Goal: Task Accomplishment & Management: Use online tool/utility

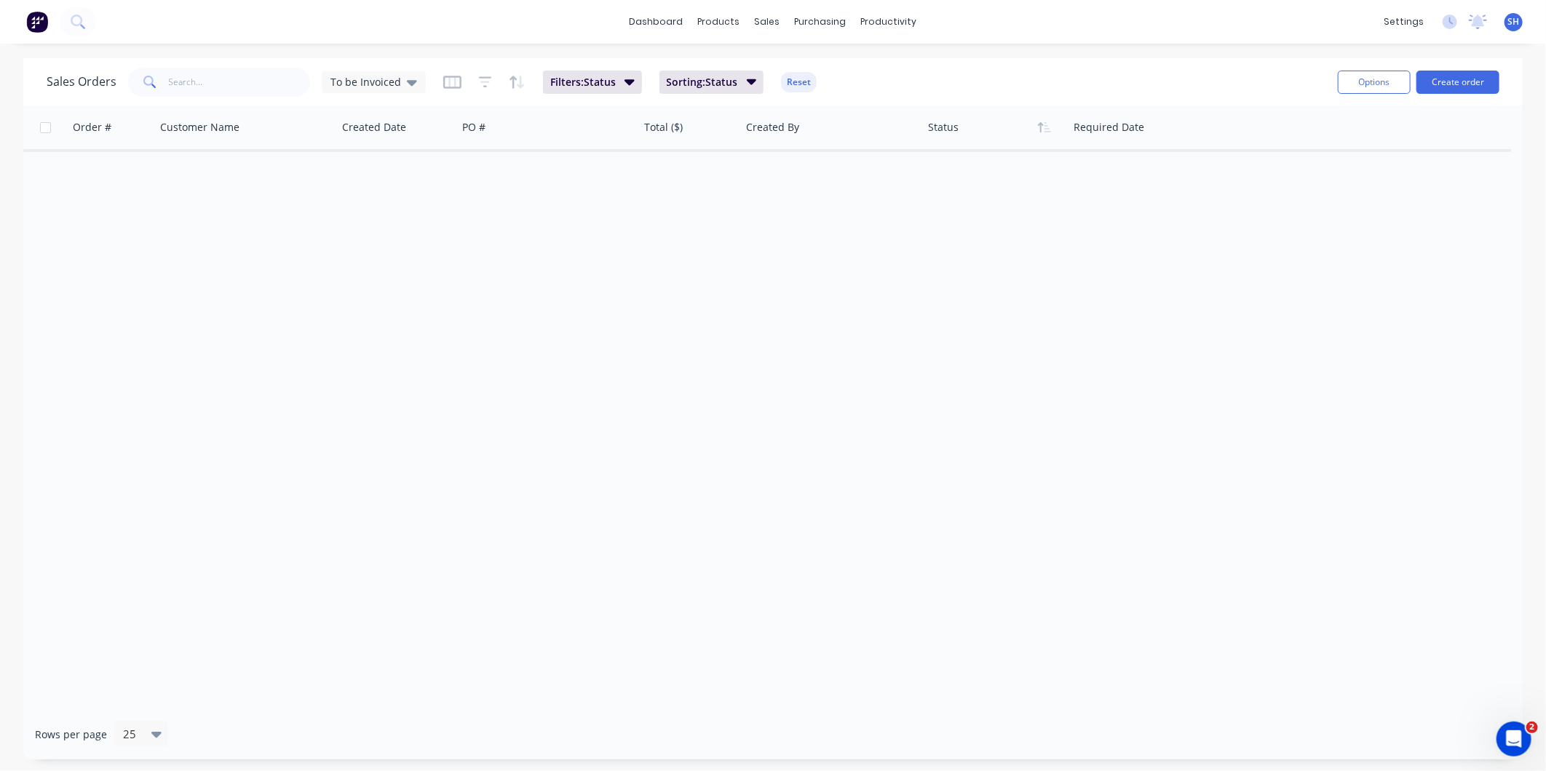
click at [41, 28] on img at bounding box center [37, 22] width 22 height 22
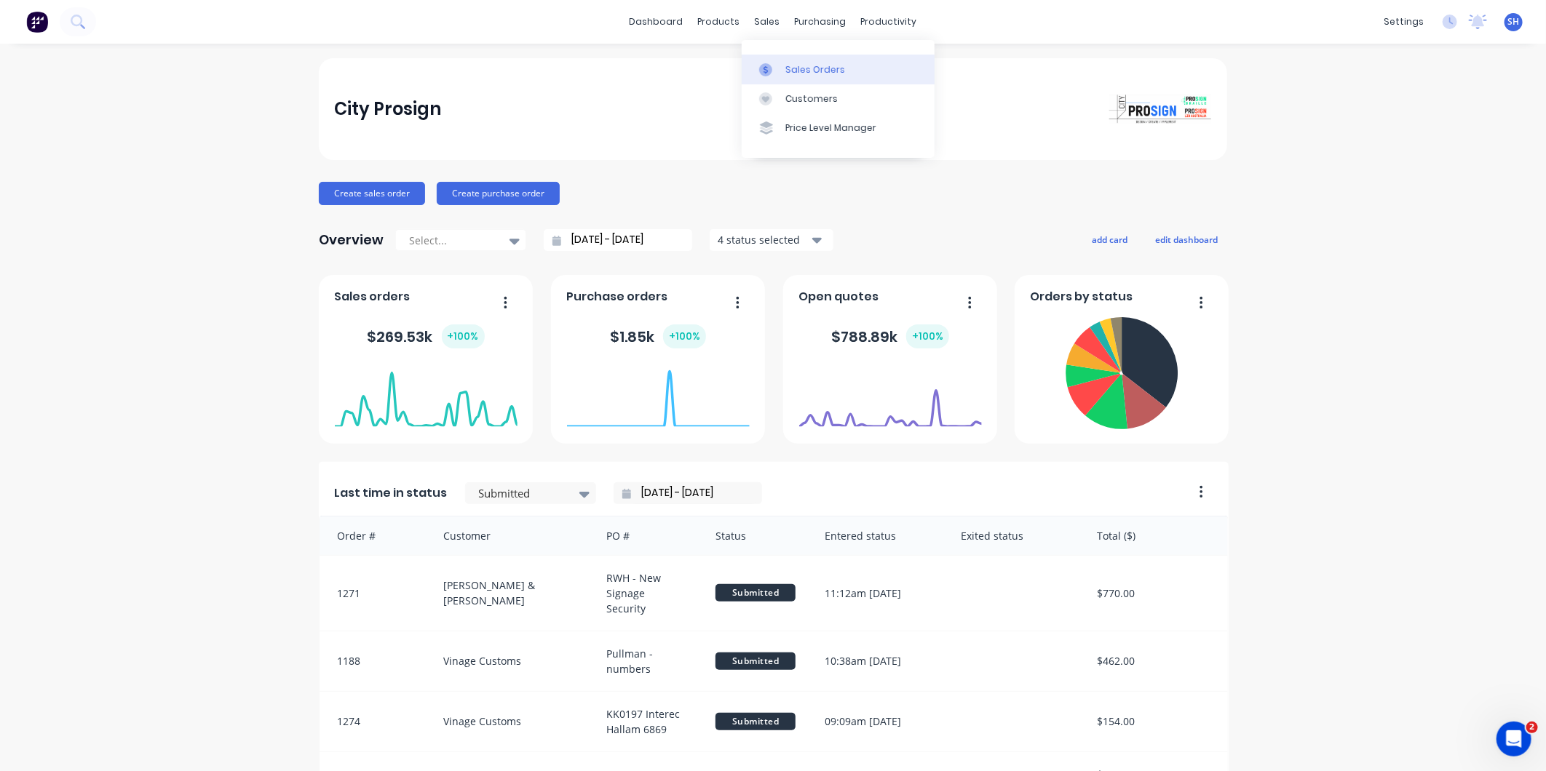
click at [779, 55] on link "Sales Orders" at bounding box center [838, 69] width 193 height 29
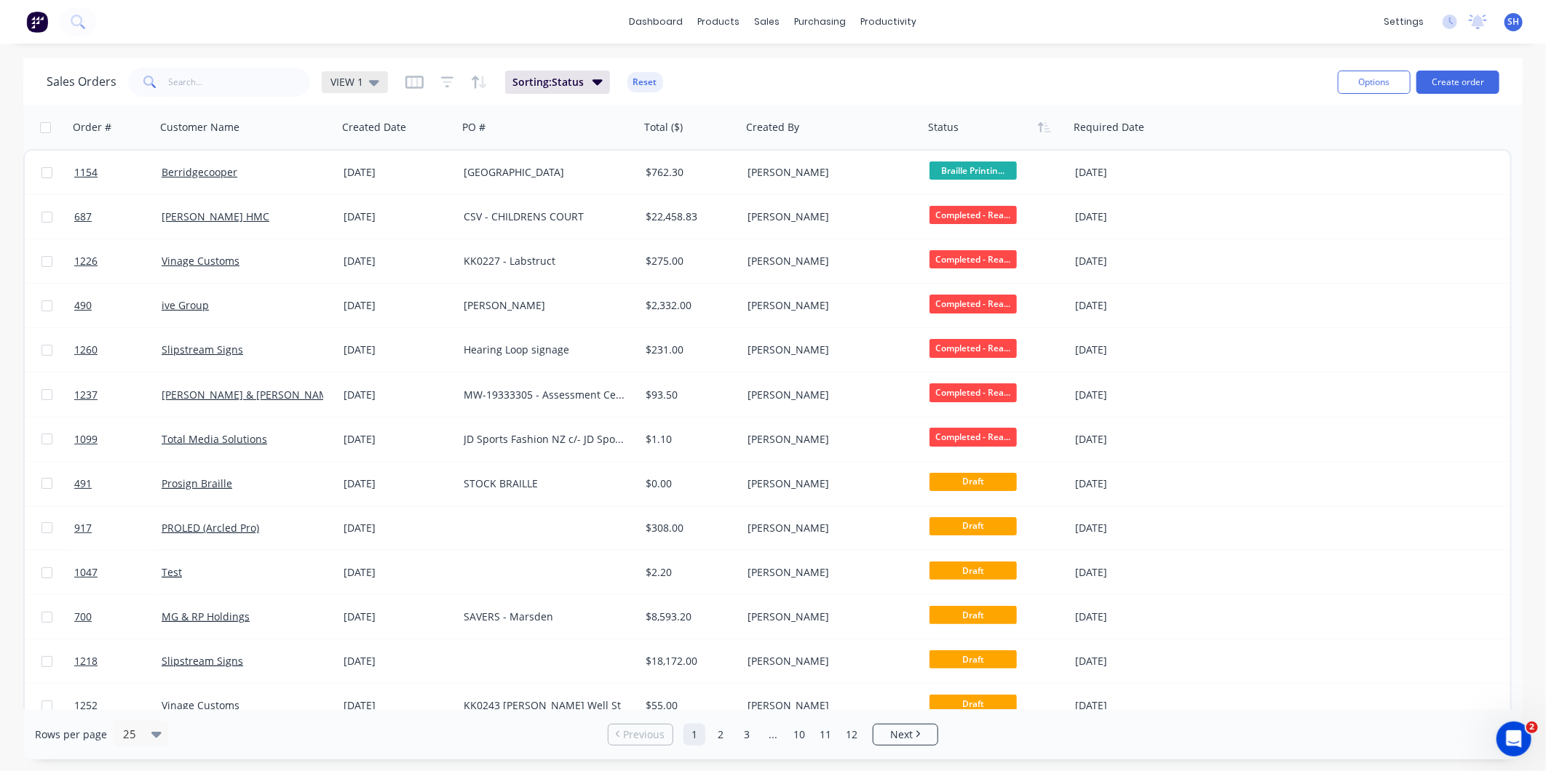
click at [352, 77] on span "VIEW 1" at bounding box center [346, 81] width 33 height 15
click at [377, 292] on button "To be Invoiced" at bounding box center [409, 293] width 166 height 17
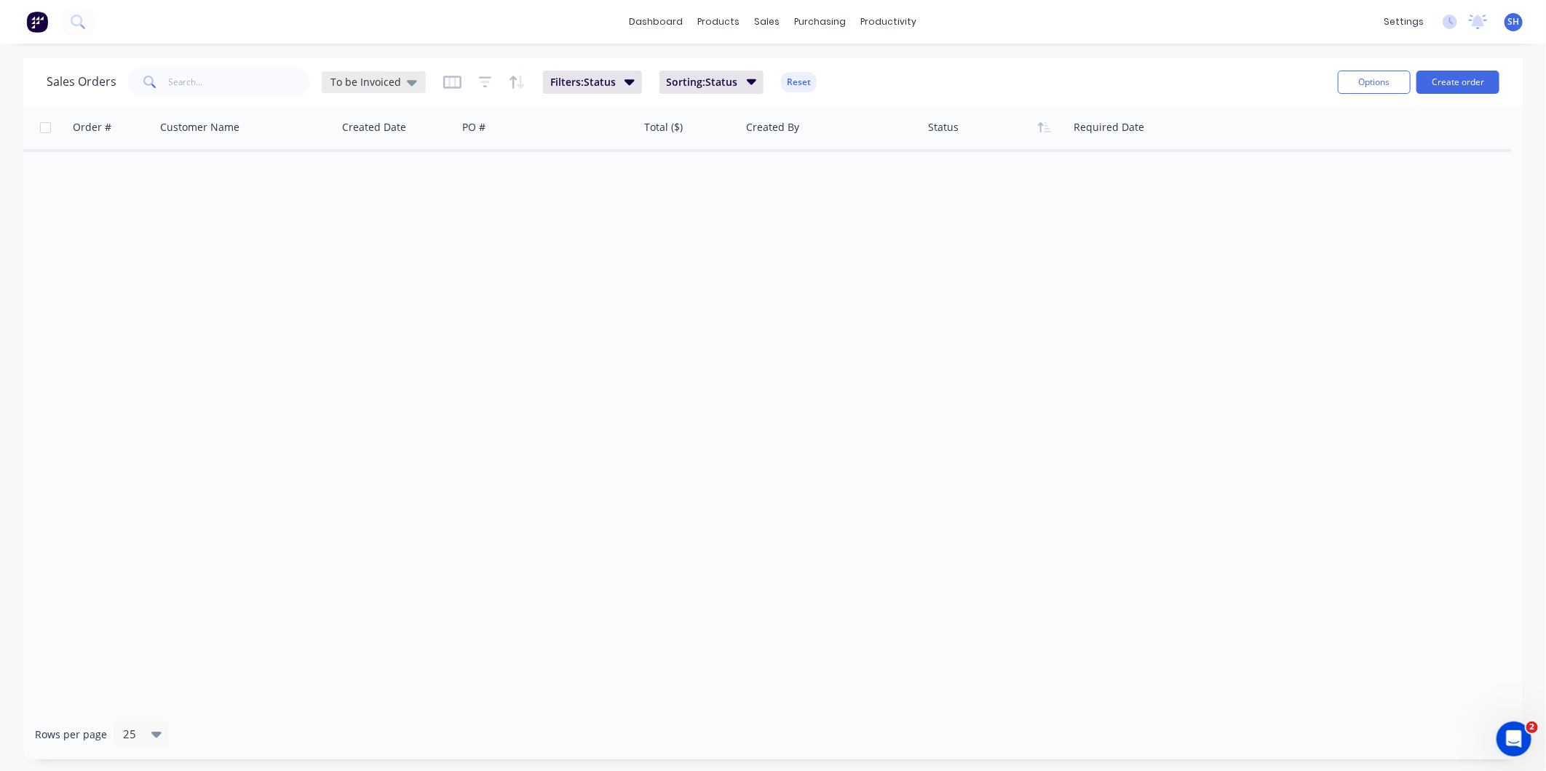
click at [352, 82] on span "To be Invoiced" at bounding box center [365, 81] width 71 height 15
click at [403, 237] on button "VIEW 1 (Default)" at bounding box center [409, 234] width 166 height 17
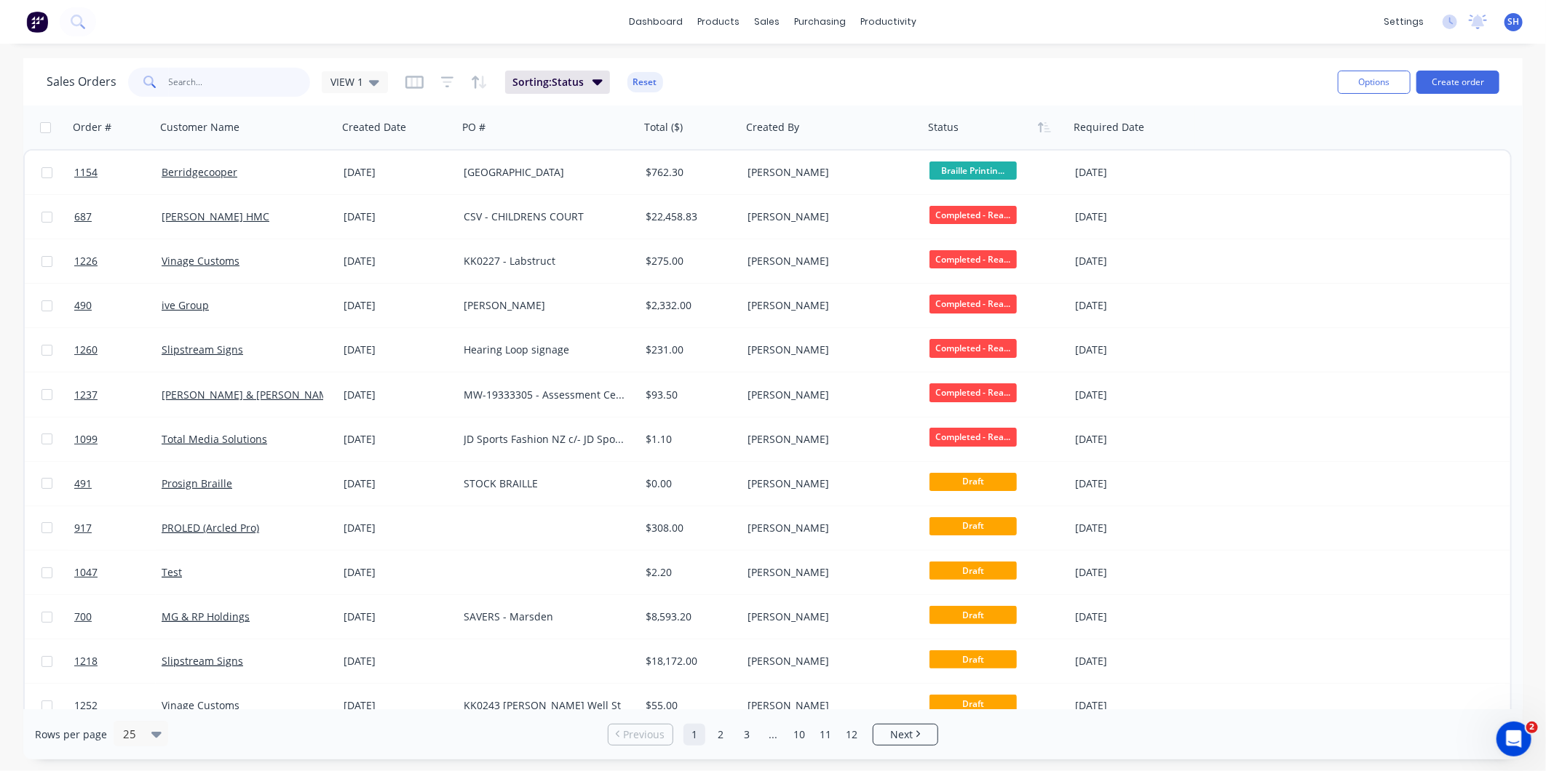
click at [250, 79] on input "text" at bounding box center [240, 82] width 142 height 29
